Goal: Information Seeking & Learning: Find specific fact

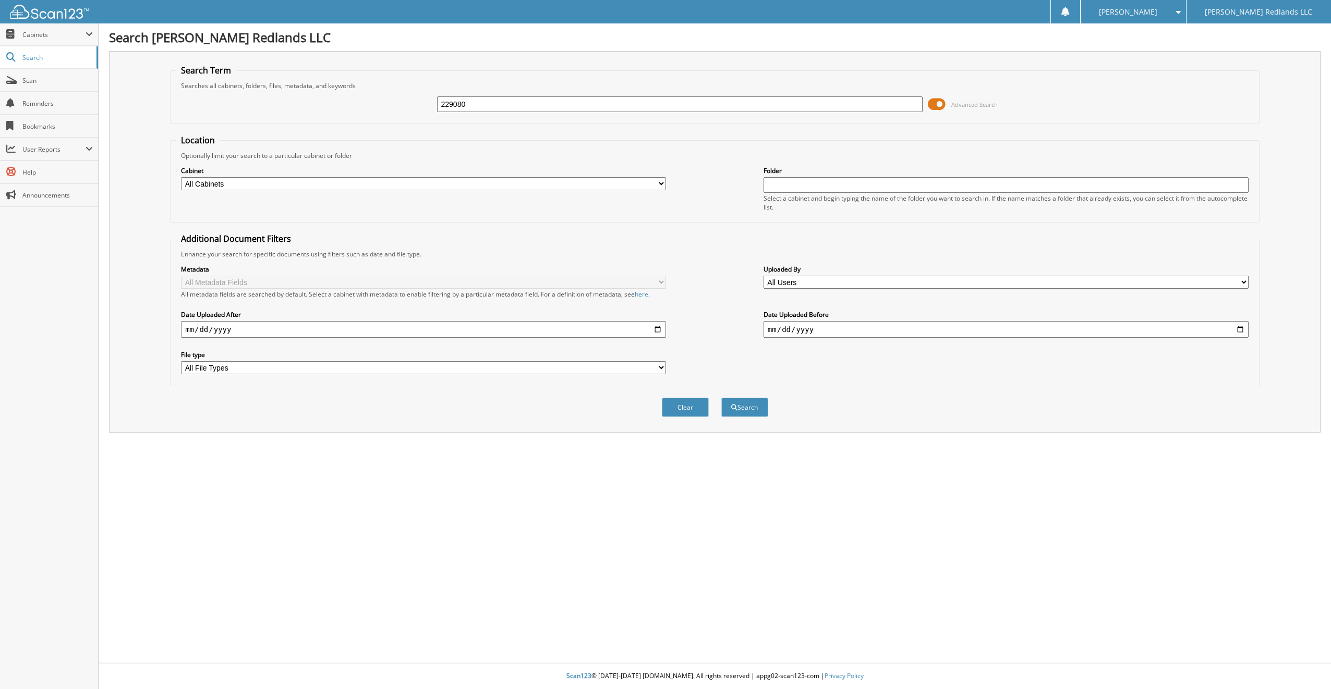
type input "229080"
click at [721, 398] on button "Search" at bounding box center [744, 407] width 47 height 19
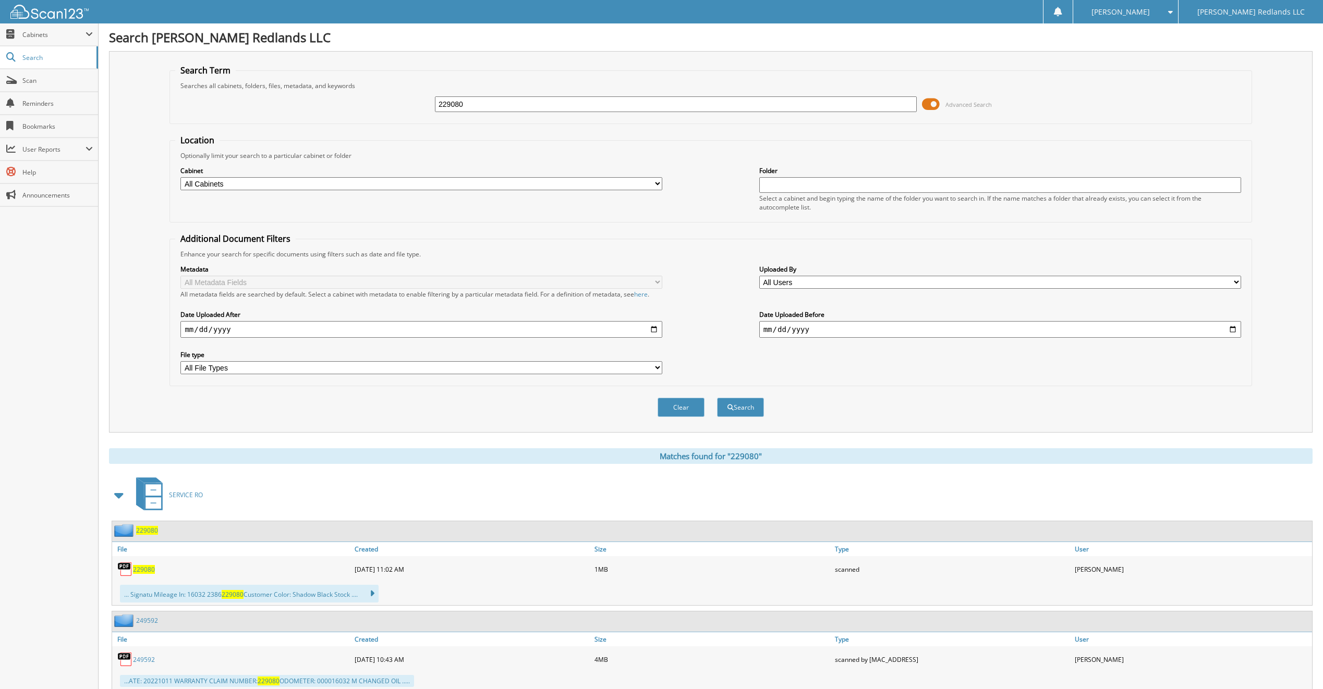
click at [142, 530] on span "229080" at bounding box center [147, 530] width 22 height 9
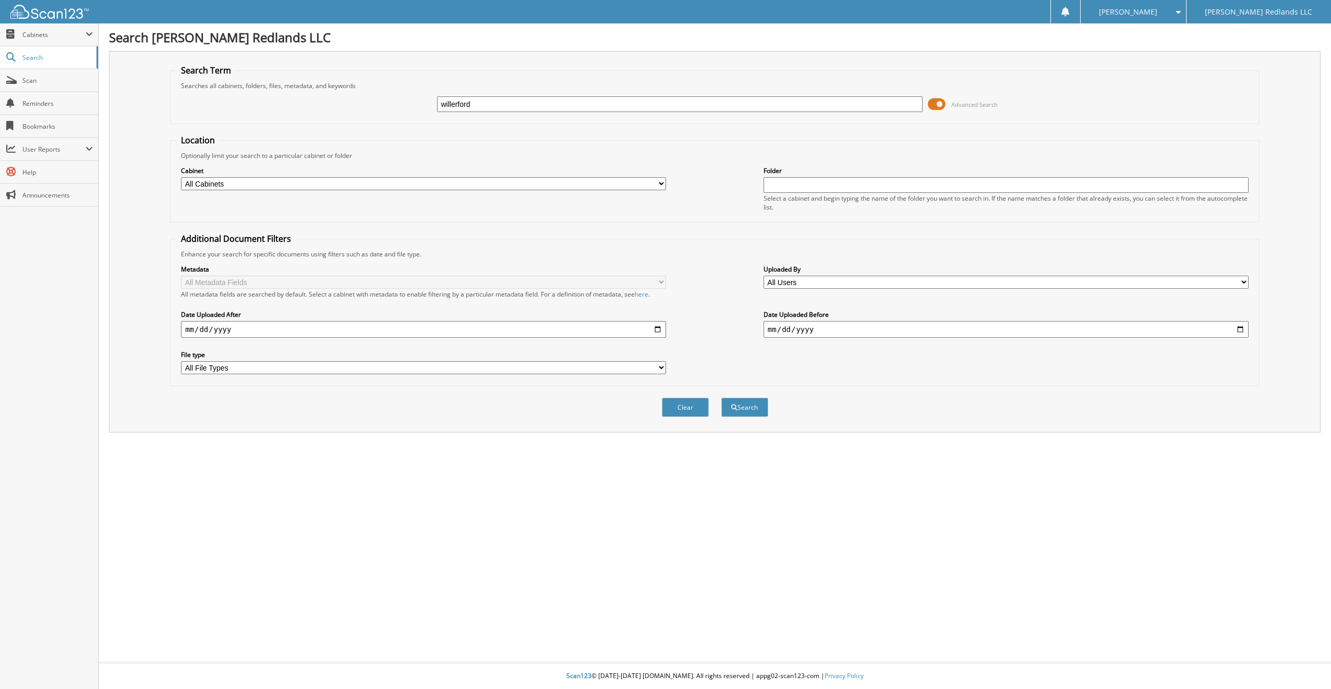
type input "willerford"
click at [721, 398] on button "Search" at bounding box center [744, 407] width 47 height 19
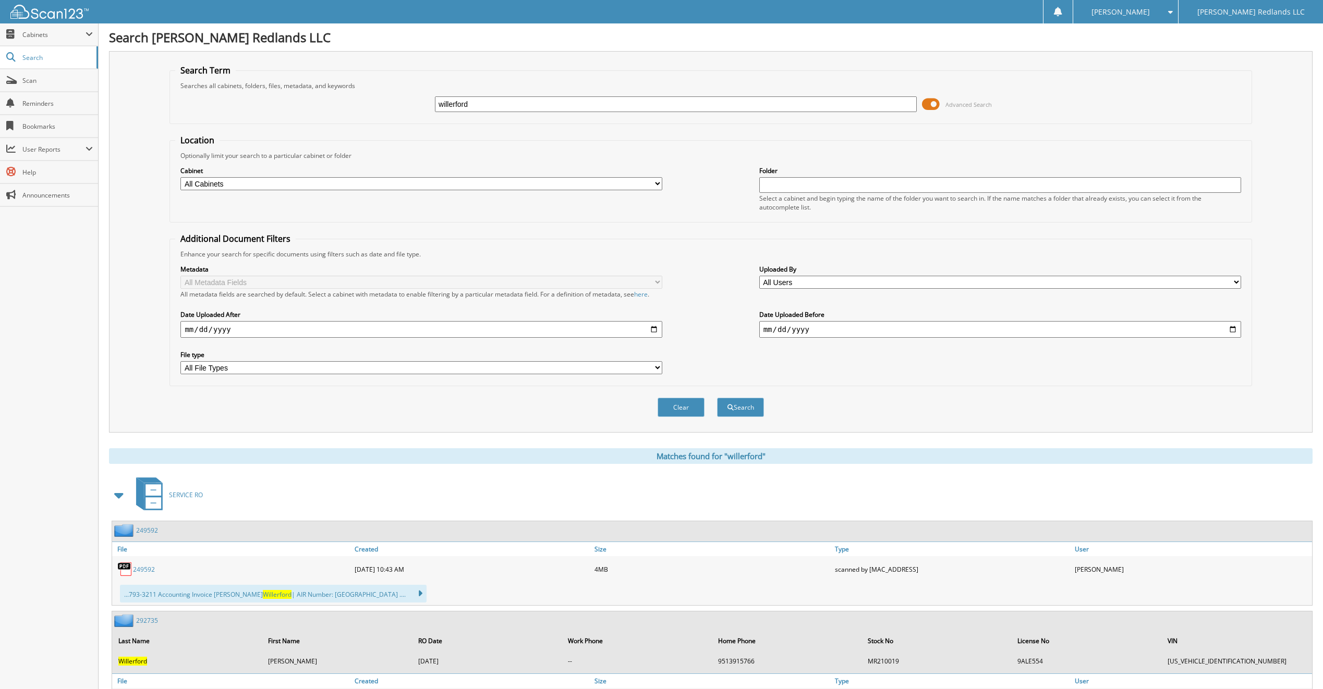
drag, startPoint x: 480, startPoint y: 101, endPoint x: 416, endPoint y: 103, distance: 64.2
click at [416, 103] on div "willerford Advanced Search" at bounding box center [710, 104] width 1070 height 28
drag, startPoint x: 443, startPoint y: 106, endPoint x: 426, endPoint y: 111, distance: 17.8
click at [426, 111] on div "Advanced Search" at bounding box center [710, 104] width 1070 height 28
type input "249592"
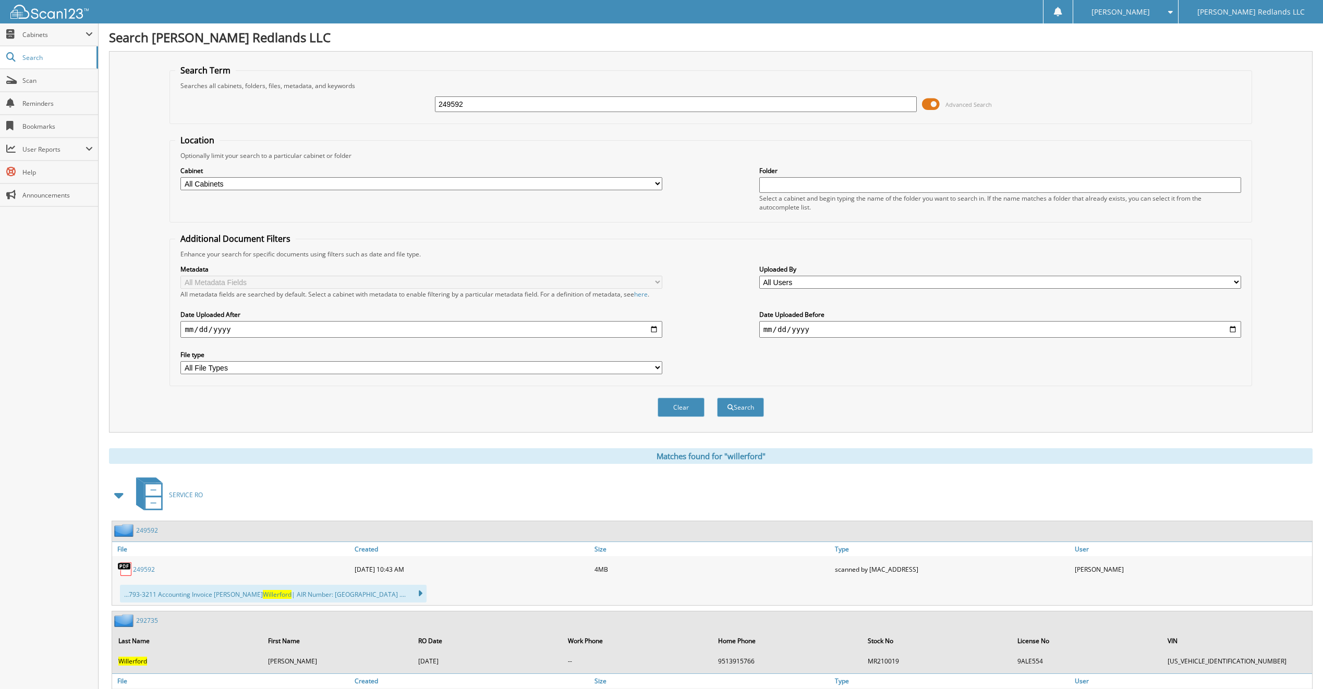
click at [717, 398] on button "Search" at bounding box center [740, 407] width 47 height 19
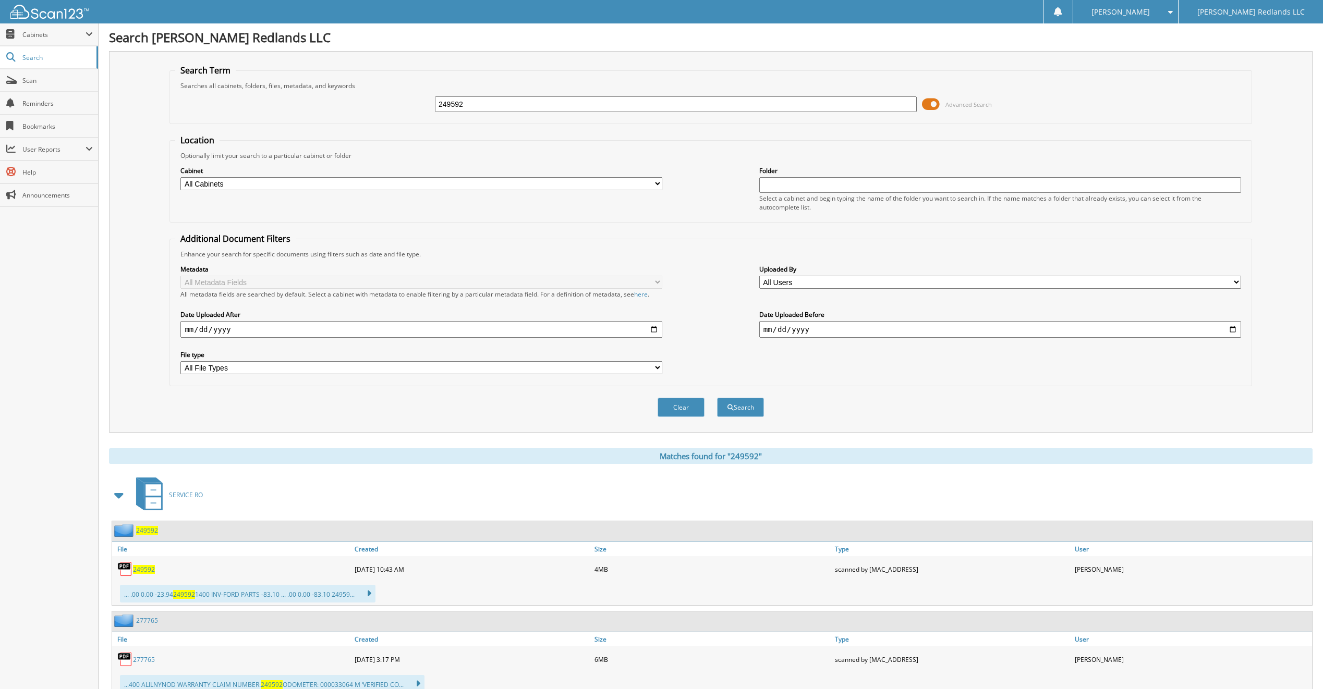
click at [140, 568] on span "249592" at bounding box center [144, 569] width 22 height 9
drag, startPoint x: 473, startPoint y: 107, endPoint x: 373, endPoint y: 120, distance: 101.0
click at [373, 120] on fieldset "Search Term Searches all cabinets, folders, files, metadata, and keywords 24959…" at bounding box center [710, 94] width 1082 height 59
type input "229080"
click at [717, 398] on button "Search" at bounding box center [740, 407] width 47 height 19
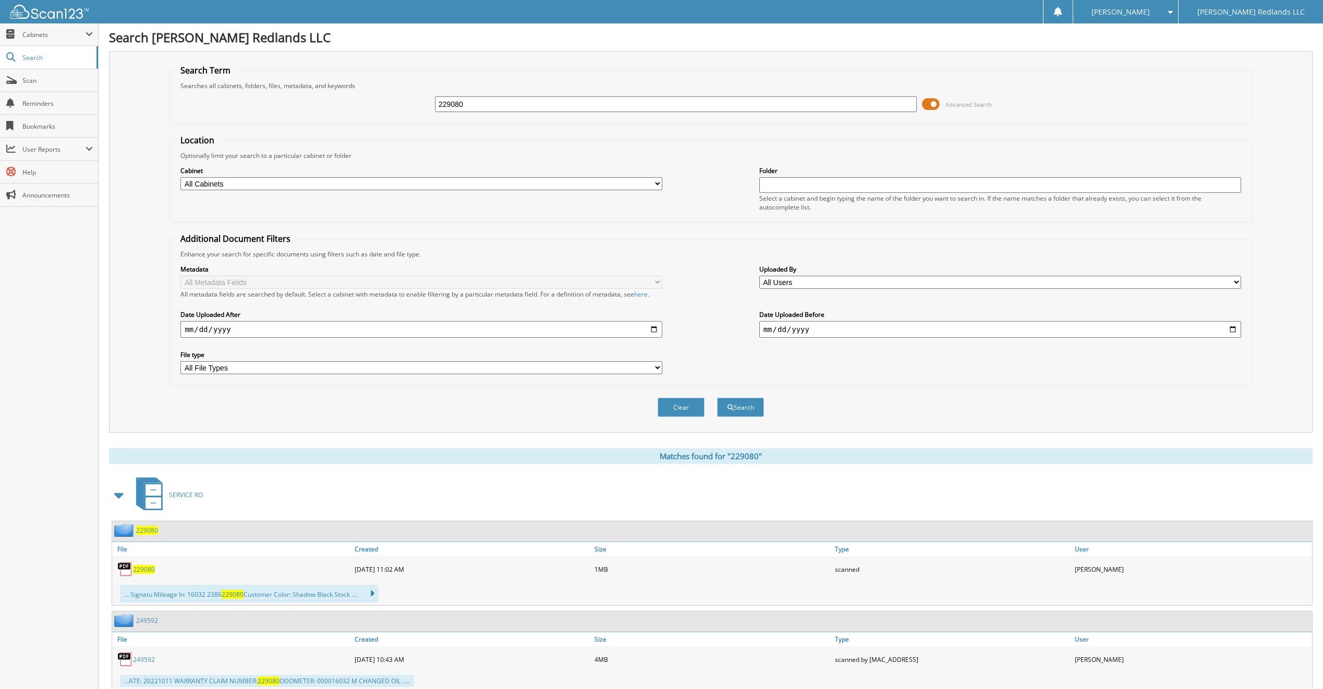
click at [717, 398] on button "Search" at bounding box center [740, 407] width 47 height 19
click at [142, 571] on span "229080" at bounding box center [144, 569] width 22 height 9
click at [143, 572] on span "229080" at bounding box center [144, 569] width 22 height 9
drag, startPoint x: 490, startPoint y: 96, endPoint x: 377, endPoint y: 113, distance: 113.8
click at [377, 113] on div "229080 Advanced Search" at bounding box center [710, 104] width 1070 height 28
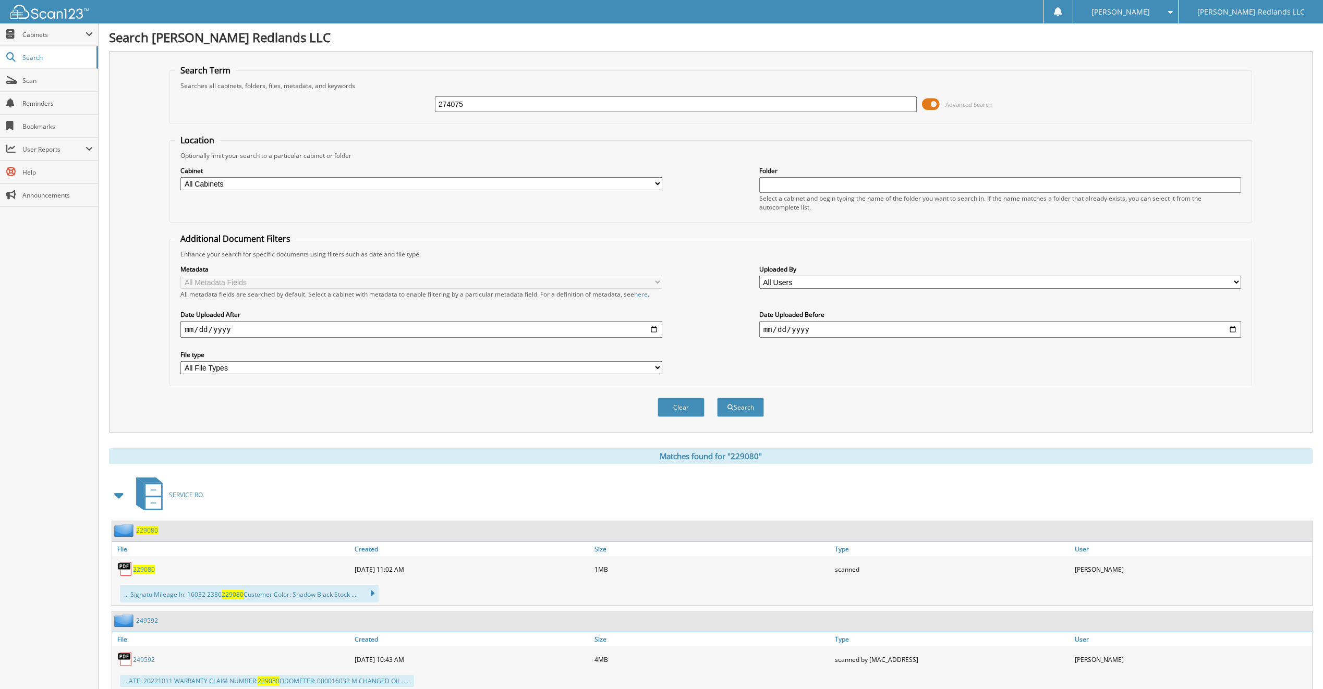
type input "274075"
click at [717, 398] on button "Search" at bounding box center [740, 407] width 47 height 19
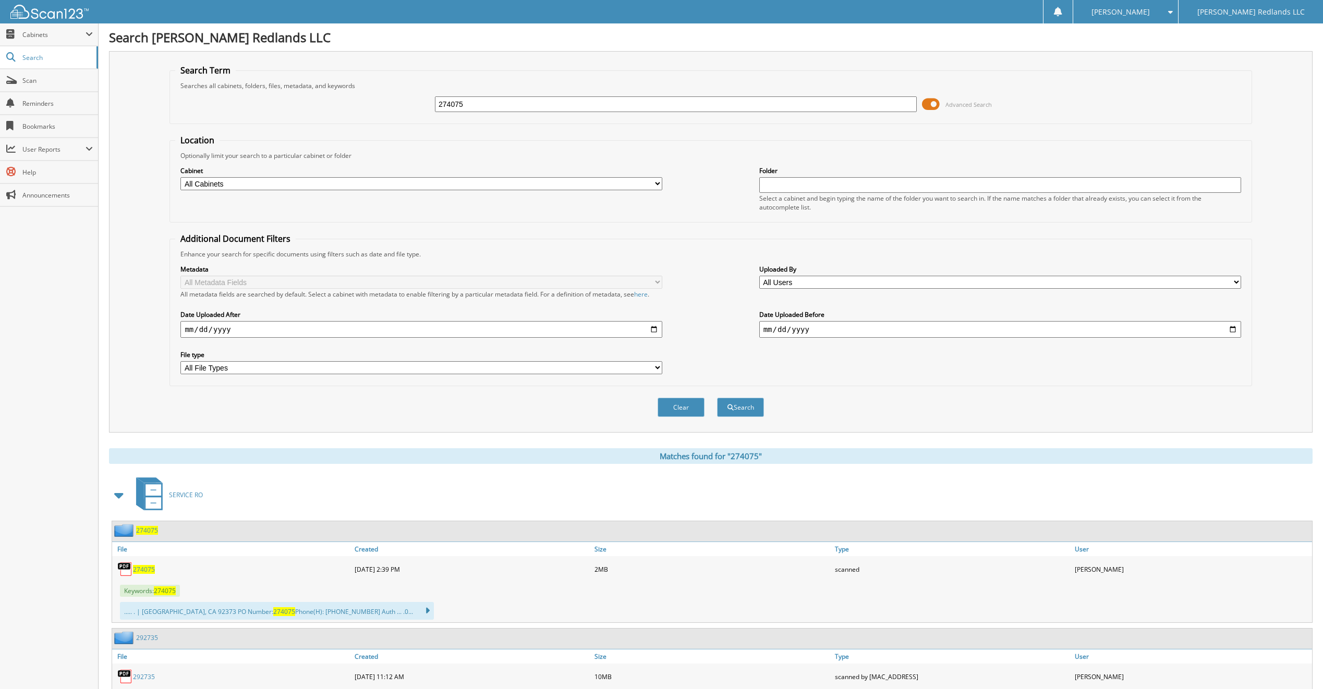
click at [143, 575] on div "274075" at bounding box center [232, 569] width 240 height 21
click at [145, 571] on span "274075" at bounding box center [144, 569] width 22 height 9
drag, startPoint x: 459, startPoint y: 102, endPoint x: 421, endPoint y: 109, distance: 38.7
click at [421, 109] on div "274075 Advanced Search" at bounding box center [710, 104] width 1070 height 28
drag, startPoint x: 473, startPoint y: 106, endPoint x: 418, endPoint y: 109, distance: 55.4
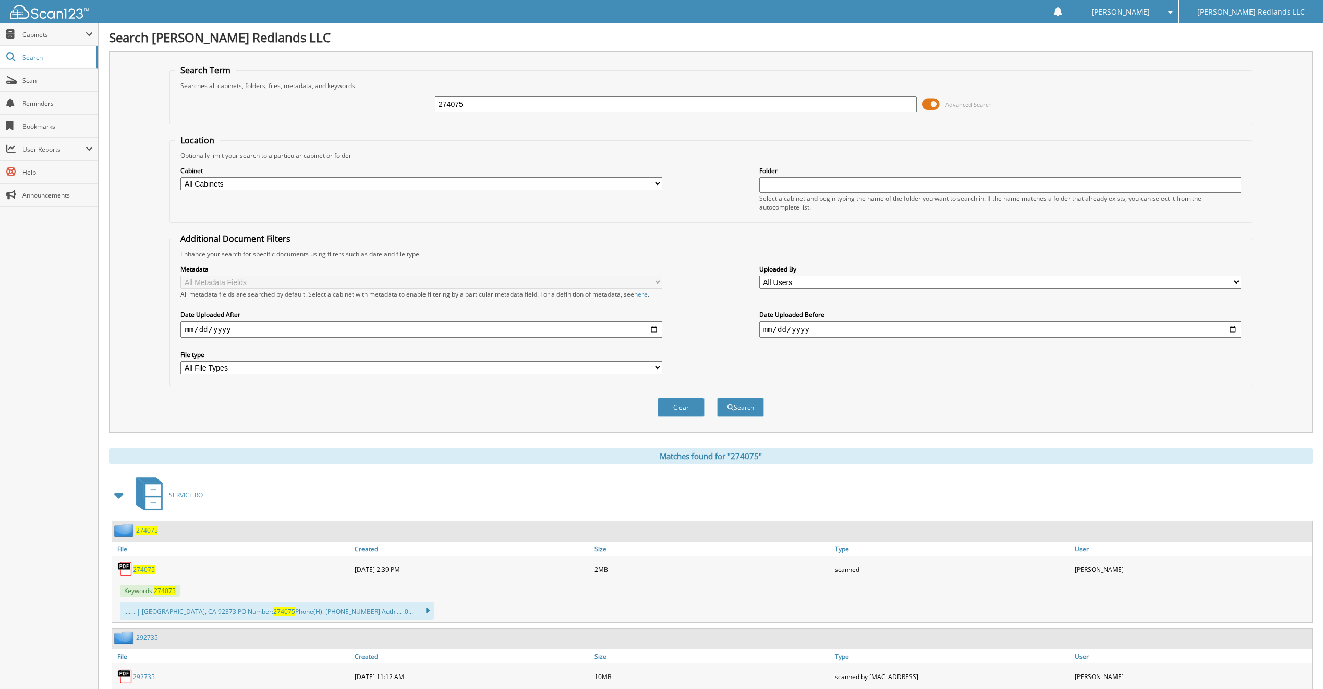
click at [418, 109] on div "274075 Advanced Search" at bounding box center [710, 104] width 1070 height 28
type input "277765"
click at [737, 407] on button "Search" at bounding box center [740, 407] width 47 height 19
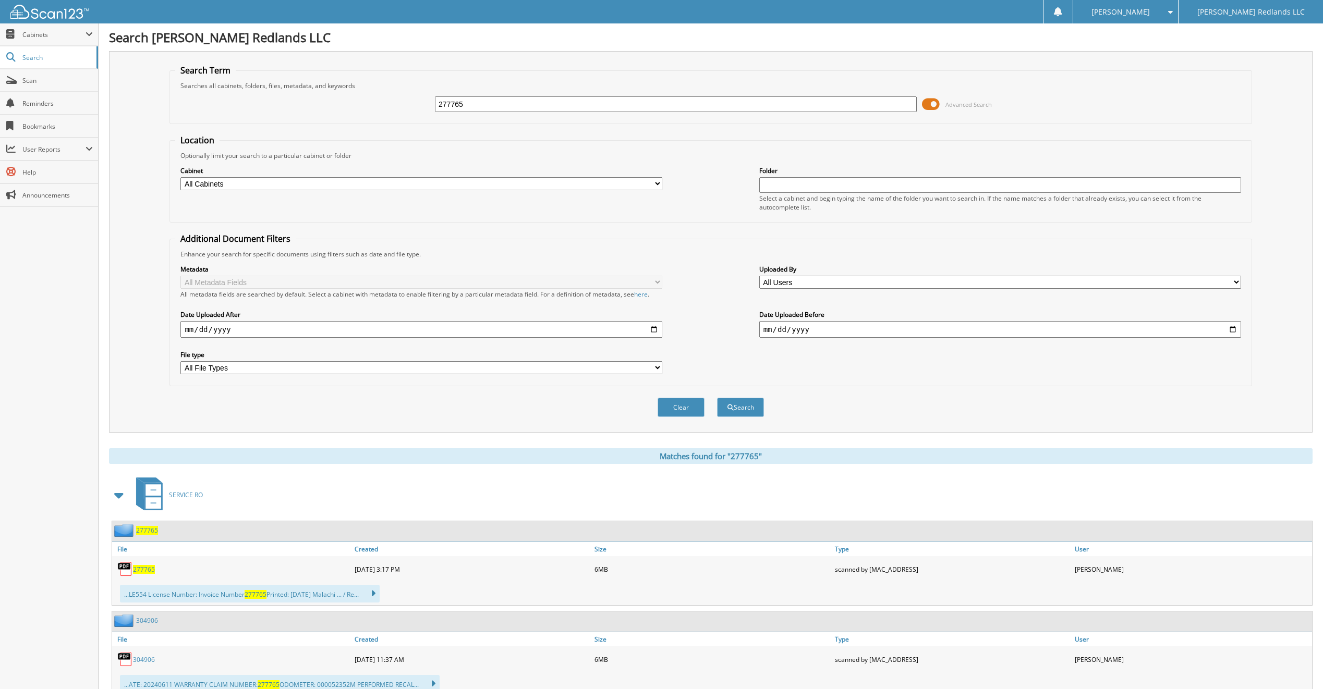
click at [148, 570] on span "277765" at bounding box center [144, 569] width 22 height 9
drag, startPoint x: 415, startPoint y: 118, endPoint x: 385, endPoint y: 121, distance: 29.9
click at [385, 121] on fieldset "Search Term Searches all cabinets, folders, files, metadata, and keywords 27776…" at bounding box center [710, 94] width 1082 height 59
type input "292735"
click at [717, 398] on button "Search" at bounding box center [740, 407] width 47 height 19
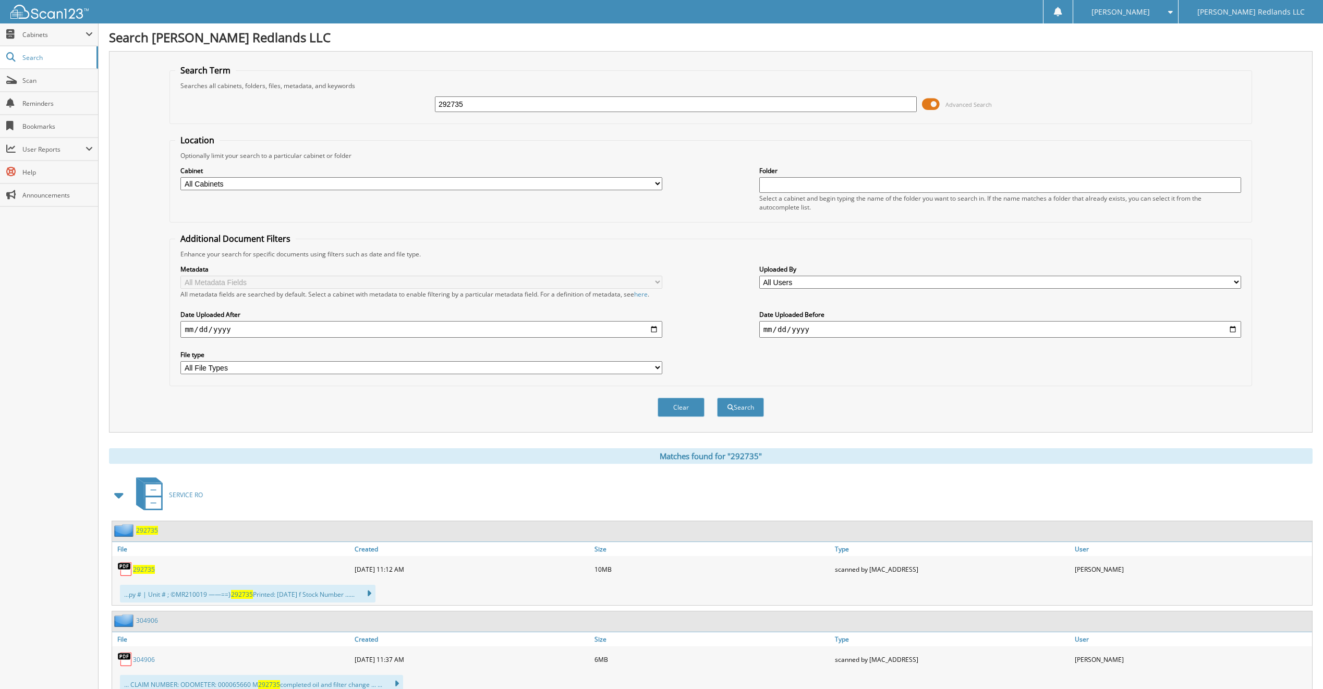
click at [146, 571] on span "292735" at bounding box center [144, 569] width 22 height 9
drag, startPoint x: 473, startPoint y: 107, endPoint x: 419, endPoint y: 112, distance: 54.4
click at [419, 112] on div "292735 Advanced Search" at bounding box center [710, 104] width 1070 height 28
type input "249592"
click at [717, 398] on button "Search" at bounding box center [740, 407] width 47 height 19
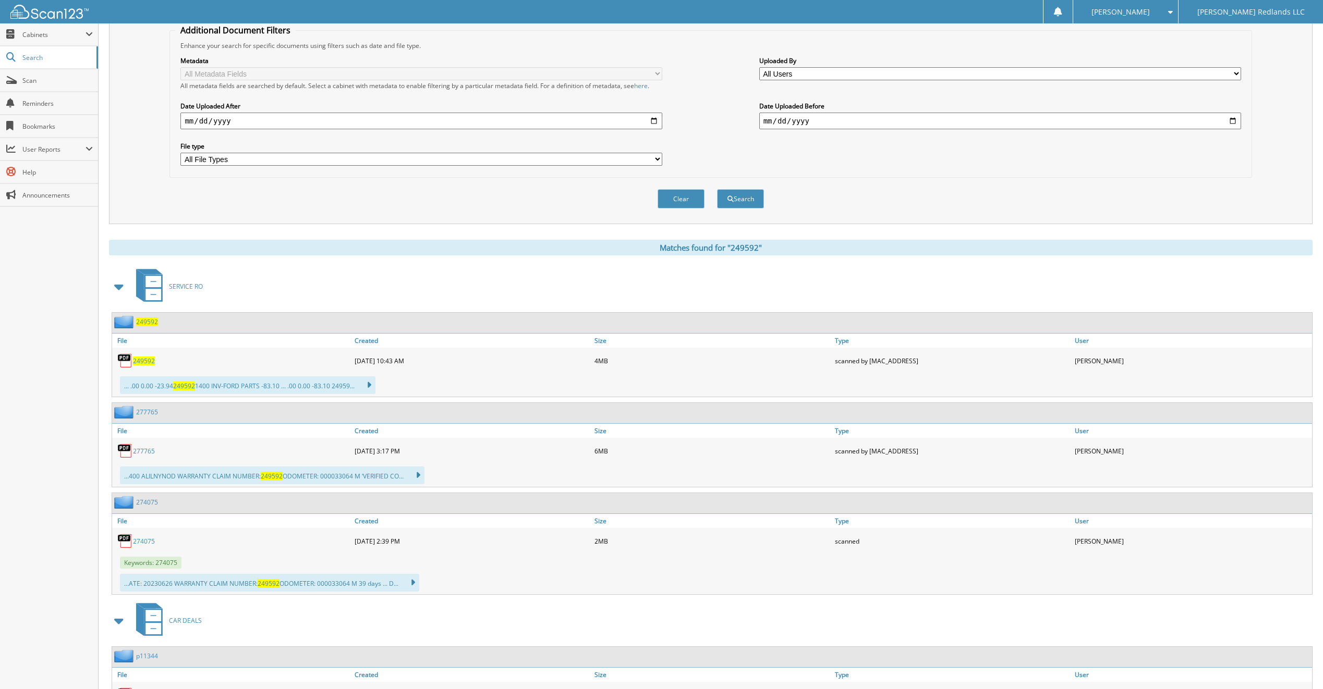
scroll to position [277, 0]
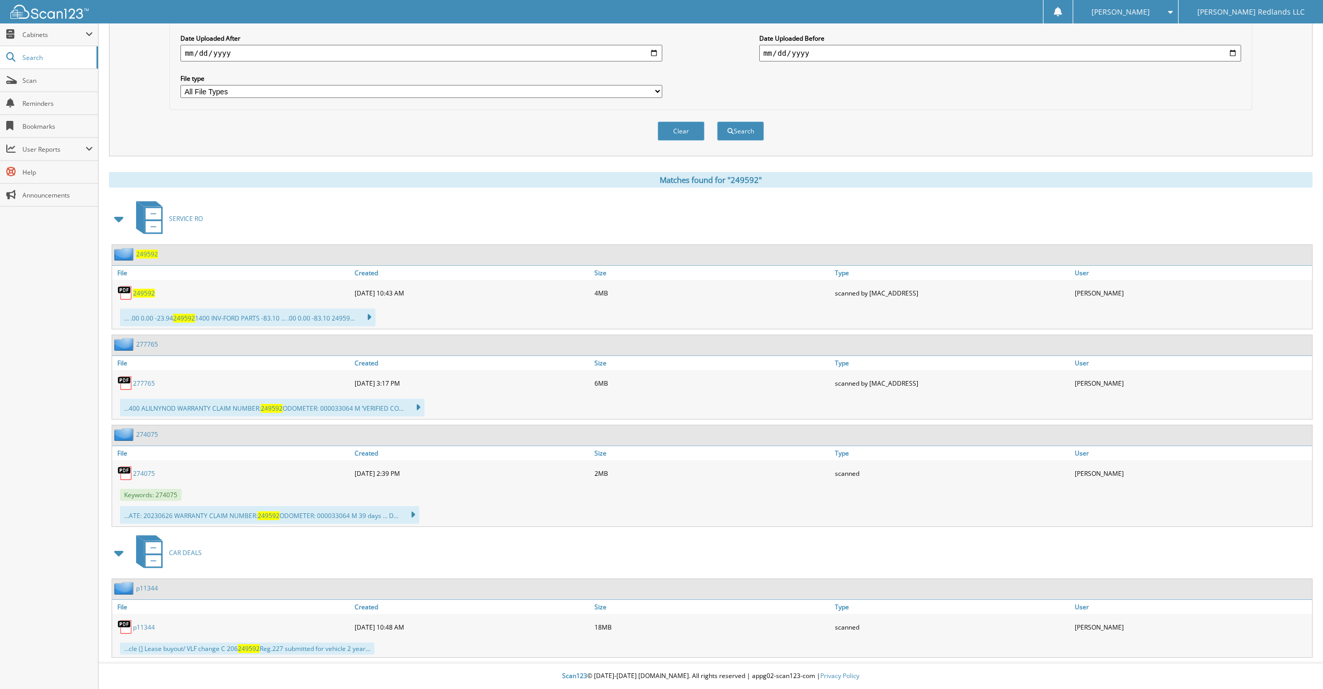
click at [148, 292] on span "249592" at bounding box center [144, 293] width 22 height 9
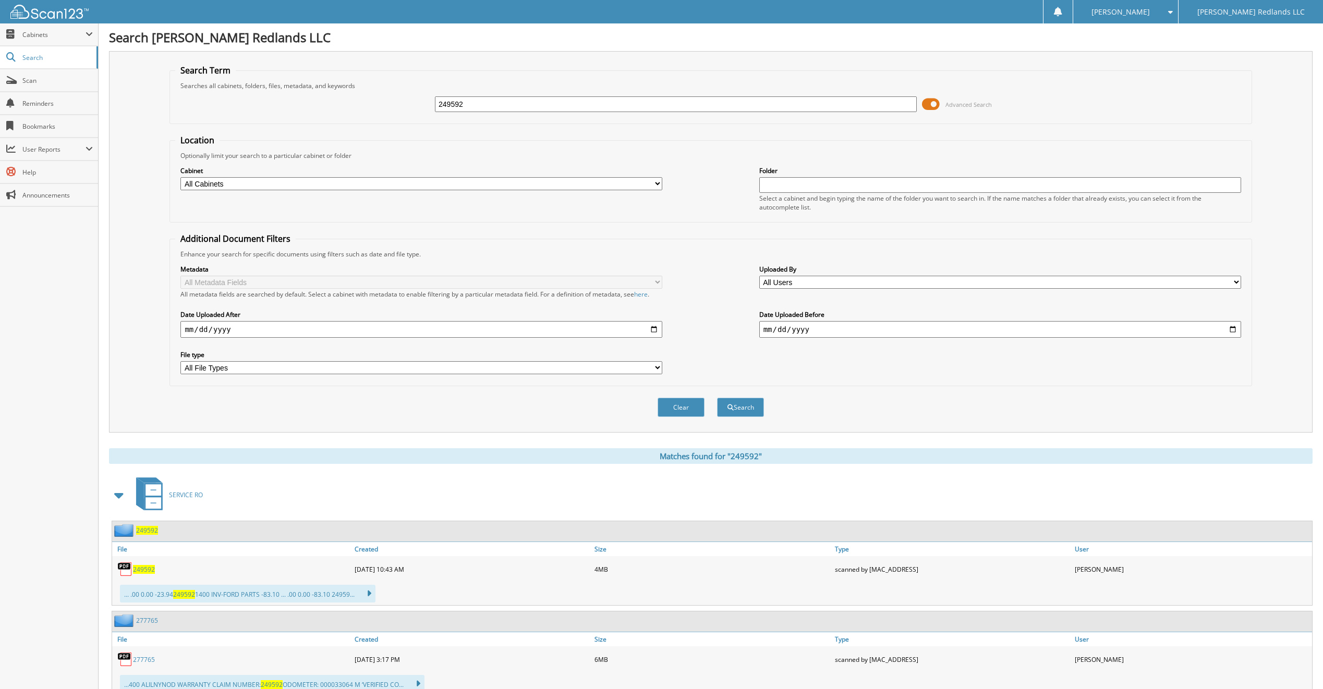
drag, startPoint x: 472, startPoint y: 102, endPoint x: 407, endPoint y: 109, distance: 65.6
click at [407, 109] on div "249592 Advanced Search" at bounding box center [710, 104] width 1070 height 28
type input "304906"
click at [717, 398] on button "Search" at bounding box center [740, 407] width 47 height 19
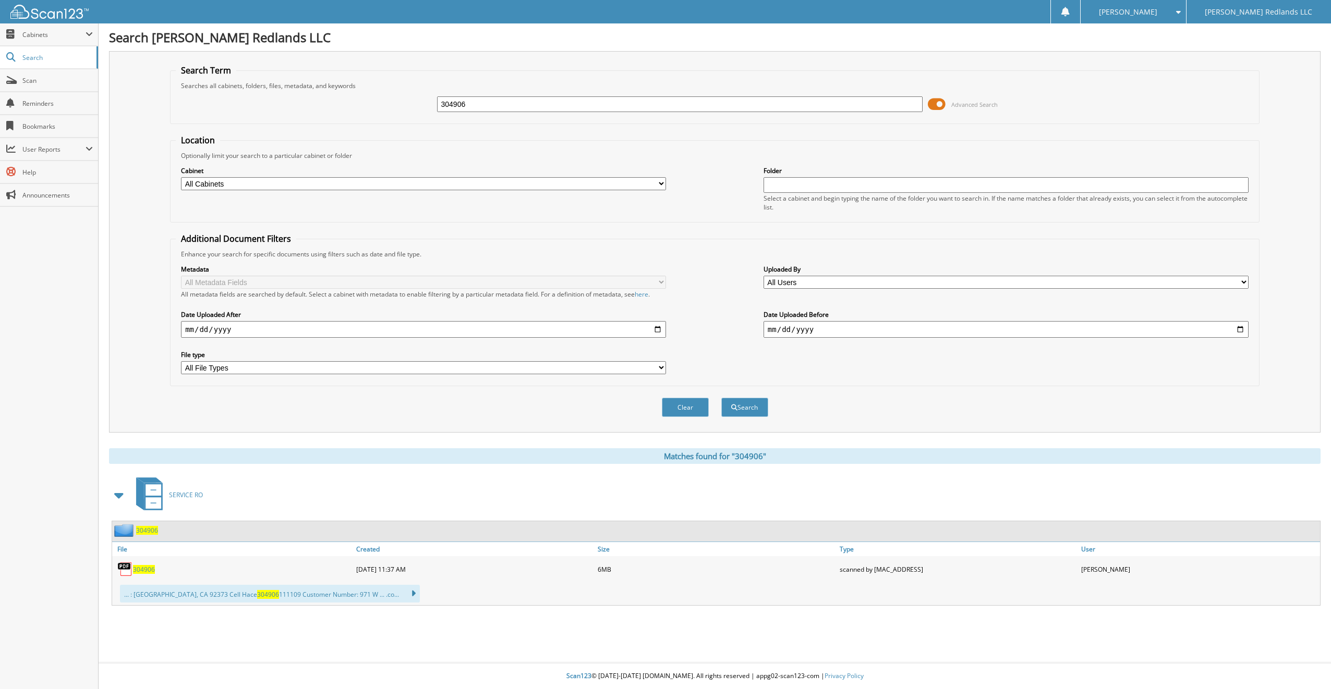
click at [137, 570] on span "304906" at bounding box center [144, 569] width 22 height 9
